Goal: Check status: Check status

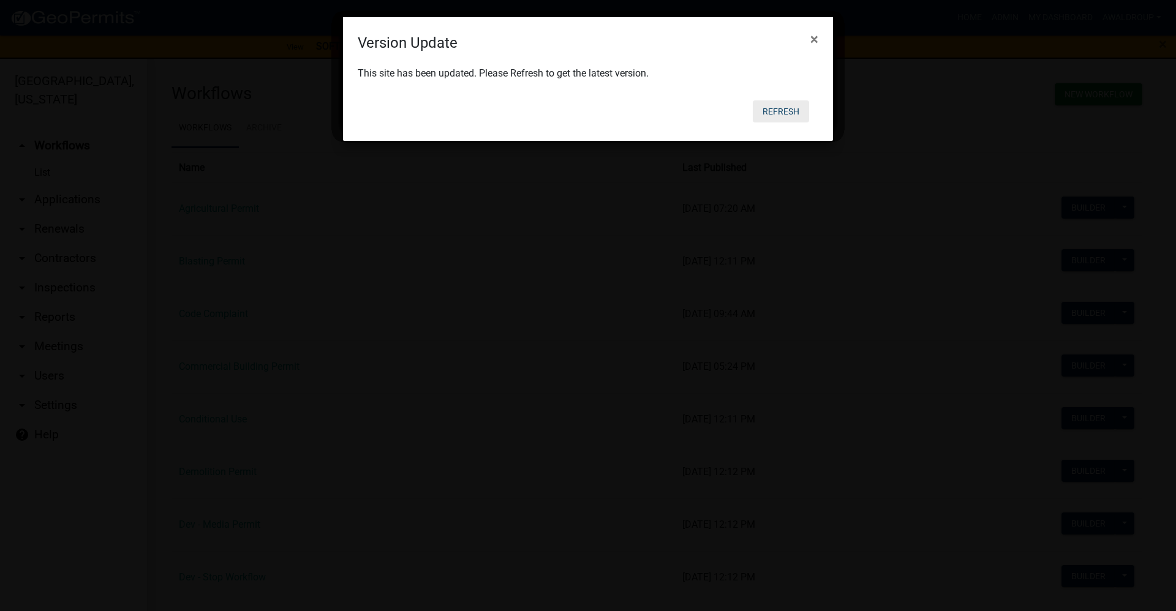
click at [789, 112] on button "Refresh" at bounding box center [781, 111] width 56 height 22
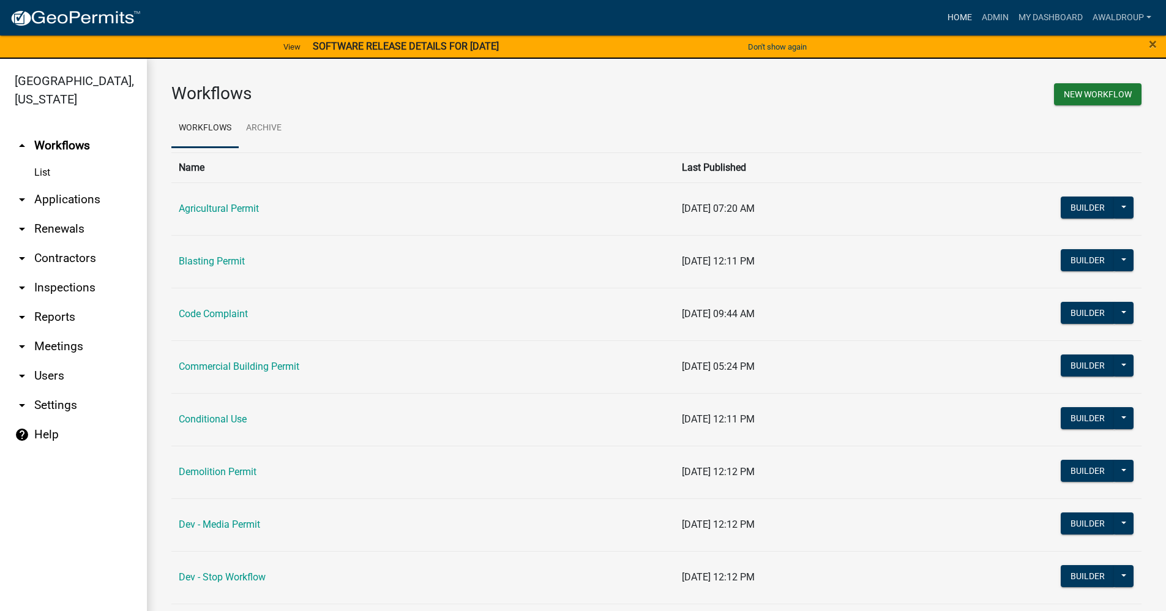
click at [956, 17] on link "Home" at bounding box center [960, 17] width 34 height 23
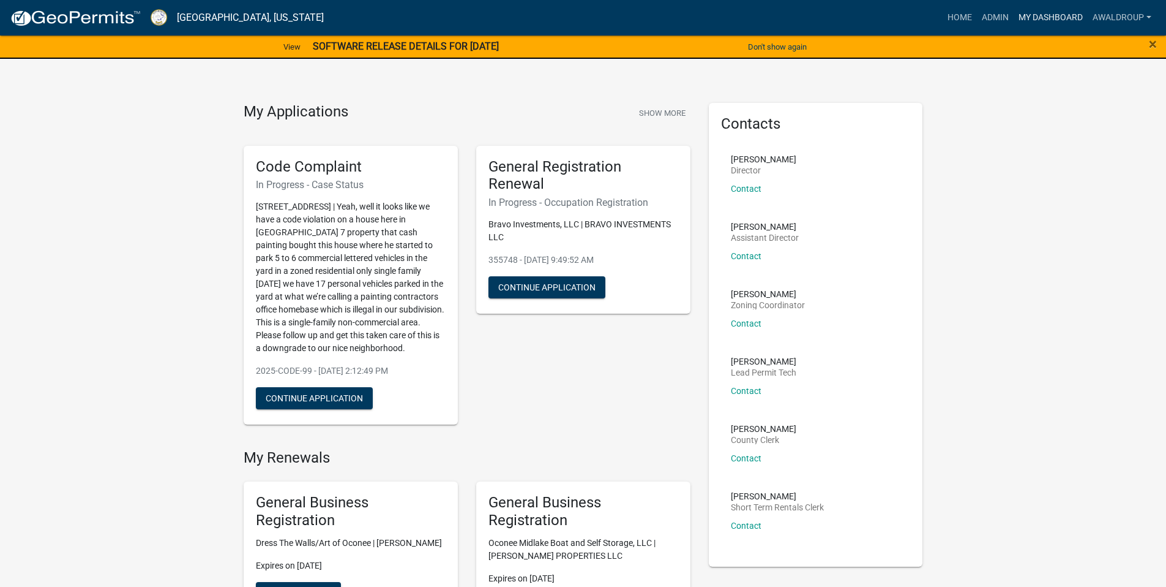
click at [1057, 13] on link "My Dashboard" at bounding box center [1051, 17] width 74 height 23
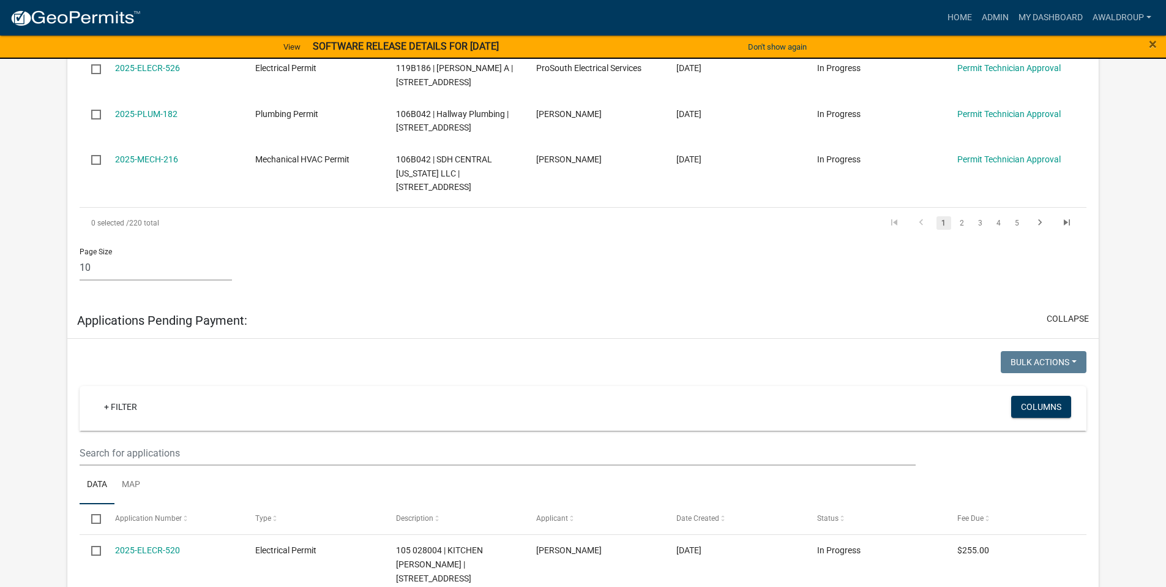
scroll to position [2244, 0]
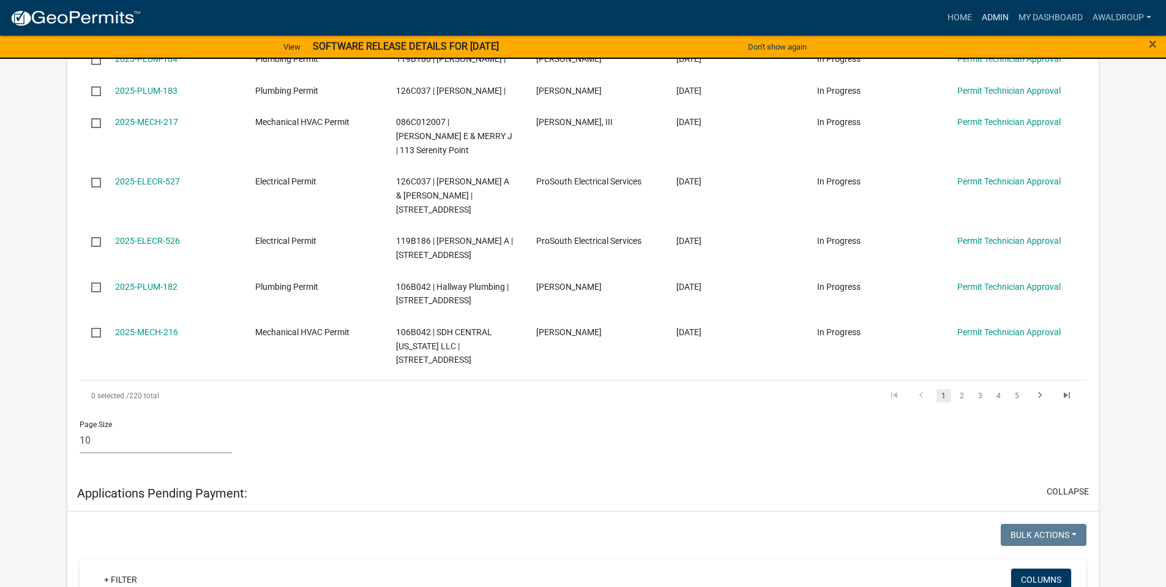
click at [997, 12] on link "Admin" at bounding box center [995, 17] width 37 height 23
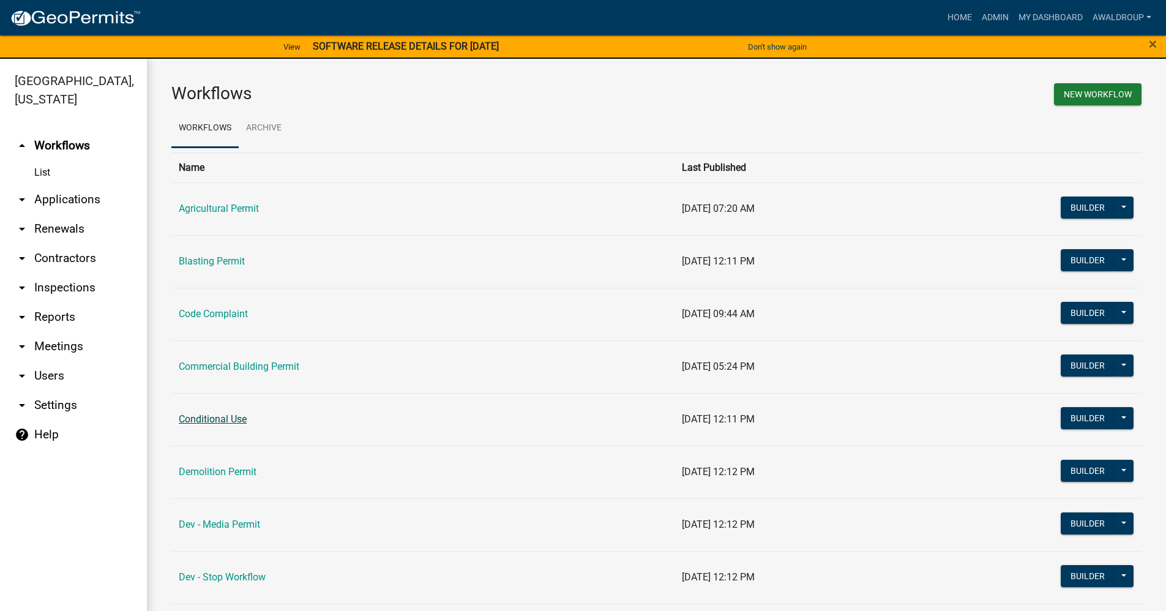
click at [225, 421] on link "Conditional Use" at bounding box center [213, 419] width 68 height 12
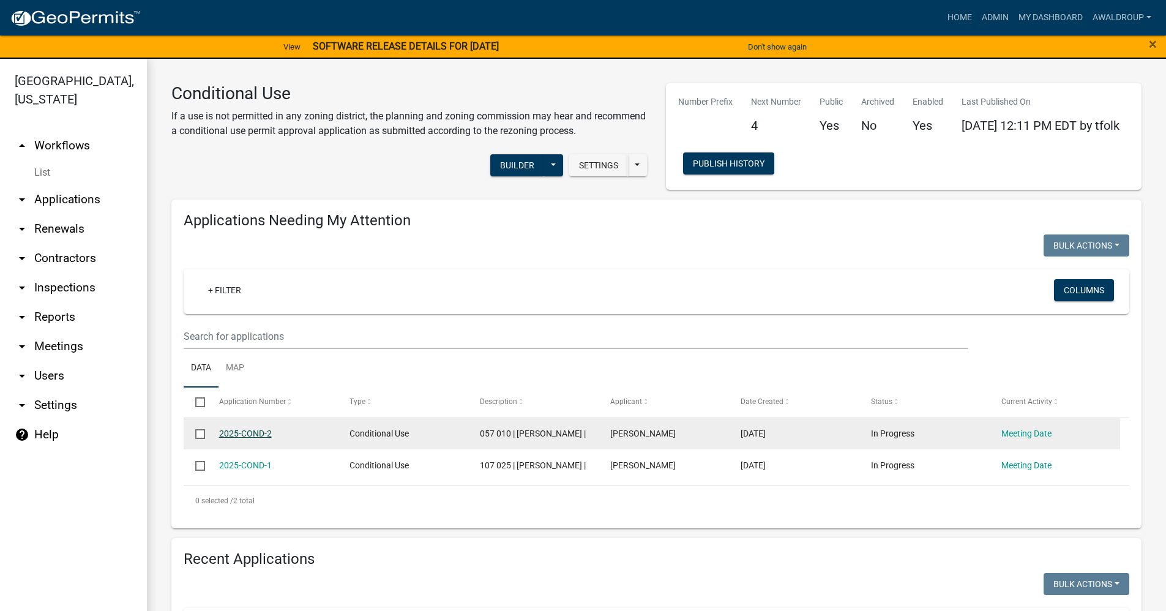
click at [248, 435] on link "2025-COND-2" at bounding box center [245, 434] width 53 height 10
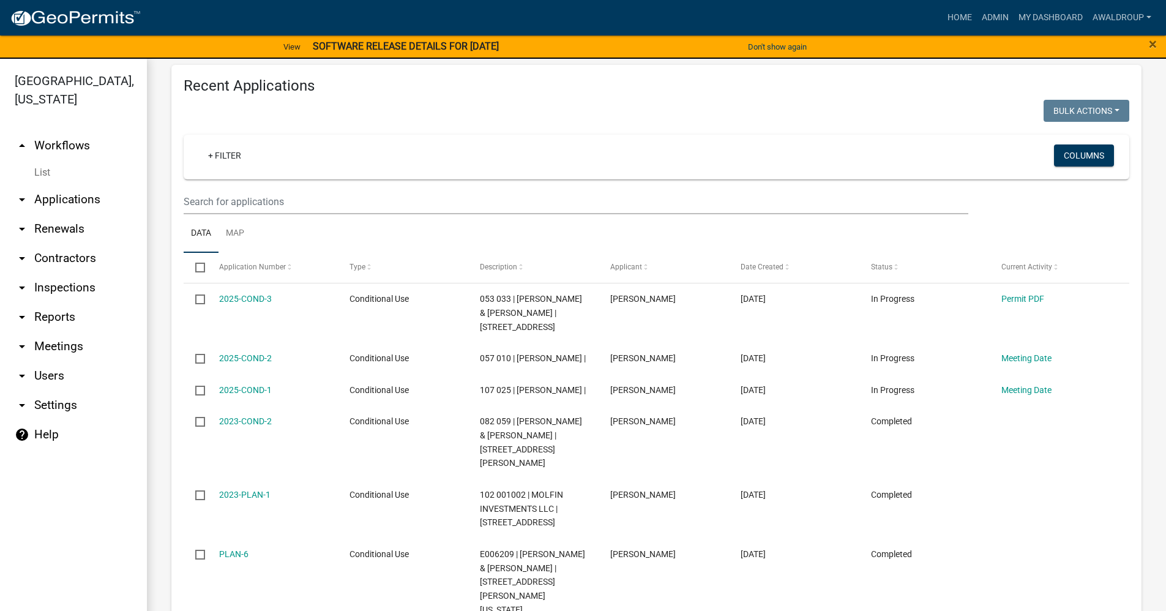
scroll to position [551, 0]
